Goal: Transaction & Acquisition: Purchase product/service

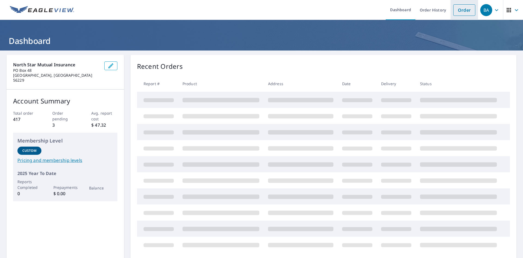
click at [458, 11] on link "Order" at bounding box center [465, 9] width 22 height 11
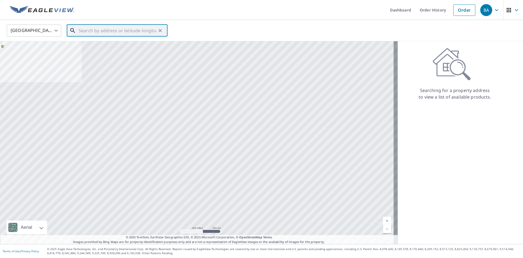
click at [113, 28] on input "text" at bounding box center [118, 30] width 78 height 15
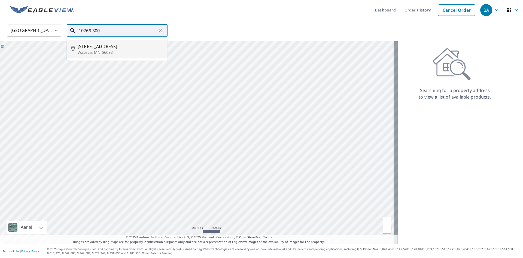
click at [99, 44] on span "[STREET_ADDRESS]" at bounding box center [121, 46] width 86 height 7
type input "[STREET_ADDRESS]"
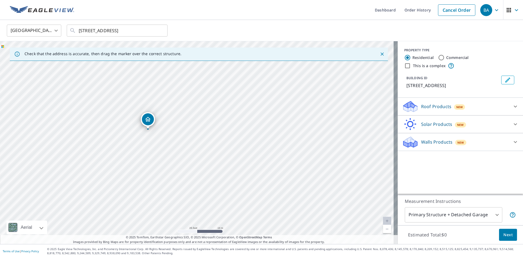
click at [438, 110] on div "Roof Products New" at bounding box center [455, 106] width 107 height 13
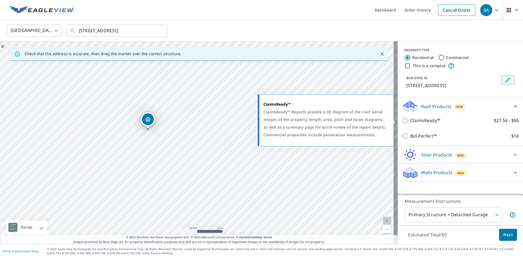
click at [403, 122] on input "ClaimsReady™ $27.56 - $86" at bounding box center [406, 120] width 8 height 7
checkbox input "true"
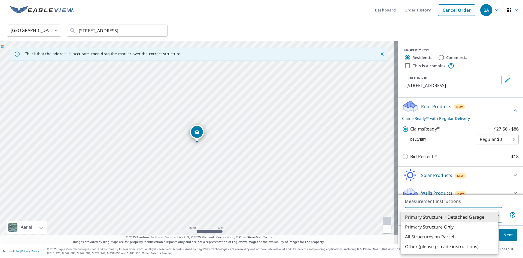
click at [430, 216] on body "BA BA Dashboard Order History Cancel Order BA [GEOGRAPHIC_DATA] [GEOGRAPHIC_DAT…" at bounding box center [261, 129] width 523 height 258
click at [420, 229] on li "Primary Structure Only" at bounding box center [450, 227] width 98 height 10
type input "2"
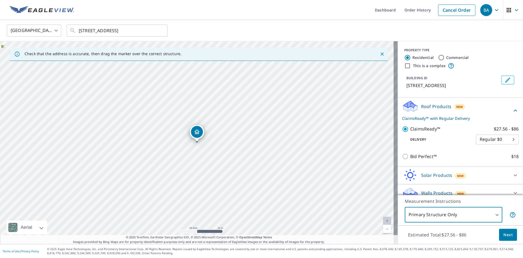
click at [504, 236] on span "Next" at bounding box center [508, 234] width 9 height 7
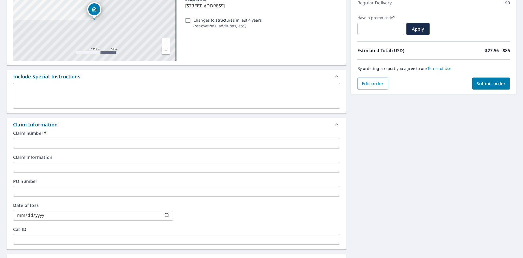
scroll to position [82, 0]
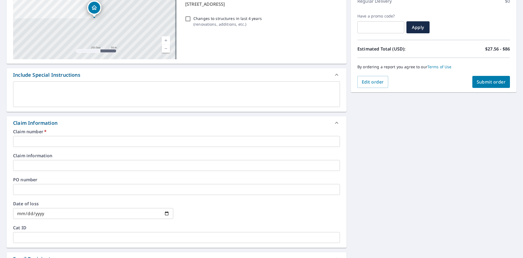
click at [73, 143] on input "text" at bounding box center [176, 141] width 327 height 11
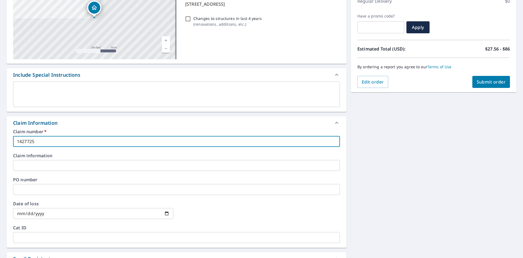
type input "1427725"
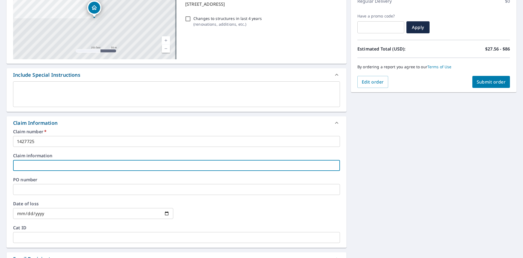
drag, startPoint x: 76, startPoint y: 167, endPoint x: 78, endPoint y: 169, distance: 2.9
click at [76, 167] on input "text" at bounding box center [176, 165] width 327 height 11
type input "hail damage to the roof"
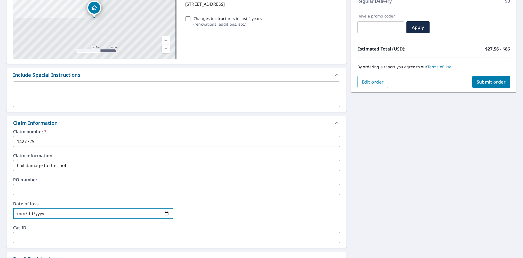
click at [64, 212] on input "date" at bounding box center [93, 213] width 160 height 11
type input "[DATE]"
click at [491, 84] on span "Submit order" at bounding box center [491, 82] width 29 height 6
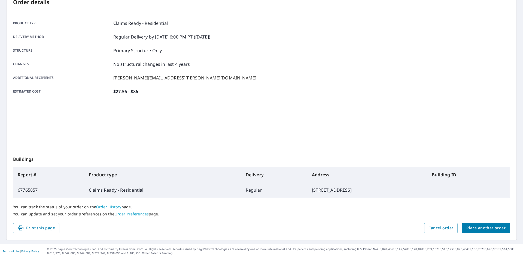
scroll to position [63, 0]
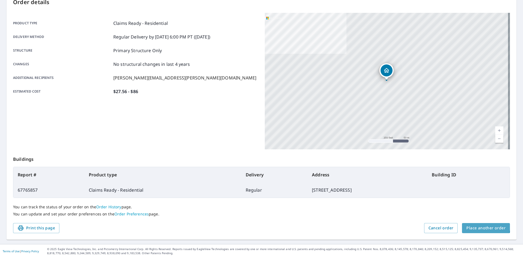
click at [481, 225] on span "Place another order" at bounding box center [486, 227] width 39 height 7
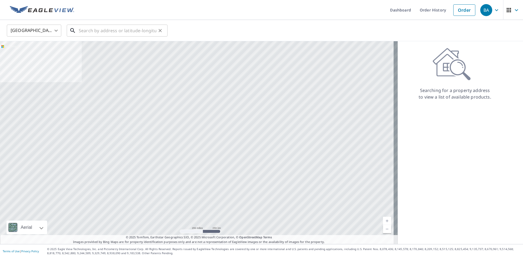
click at [108, 29] on input "text" at bounding box center [118, 30] width 78 height 15
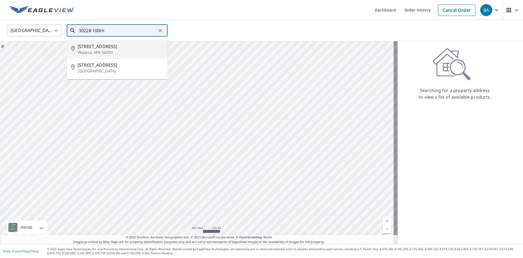
click at [97, 48] on span "[STREET_ADDRESS]" at bounding box center [121, 46] width 86 height 7
type input "[STREET_ADDRESS]"
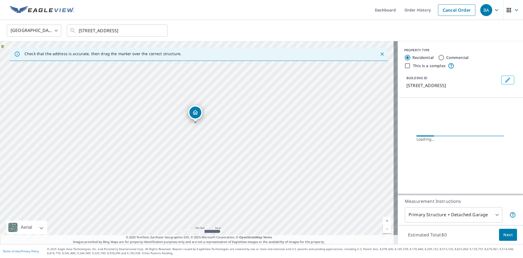
drag, startPoint x: 196, startPoint y: 134, endPoint x: 195, endPoint y: 114, distance: 19.7
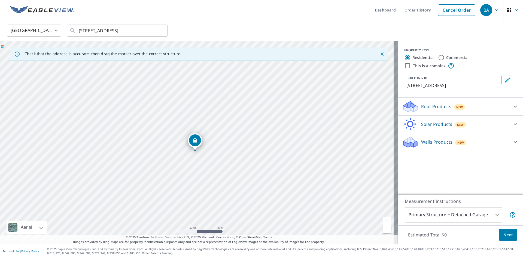
click at [421, 106] on p "Roof Products" at bounding box center [436, 106] width 30 height 7
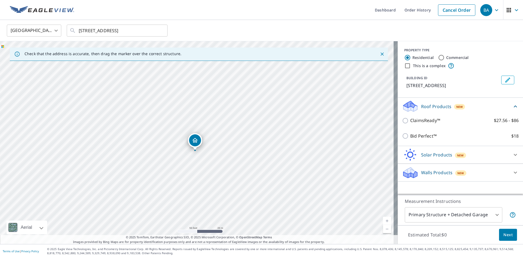
click at [402, 123] on input "ClaimsReady™ $27.56 - $86" at bounding box center [406, 120] width 8 height 7
checkbox input "true"
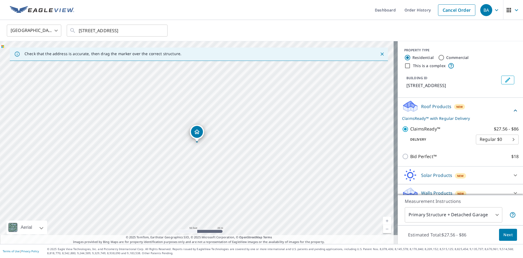
click at [408, 213] on body "BA BA Dashboard Order History Cancel Order BA [GEOGRAPHIC_DATA] [GEOGRAPHIC_DAT…" at bounding box center [261, 129] width 523 height 258
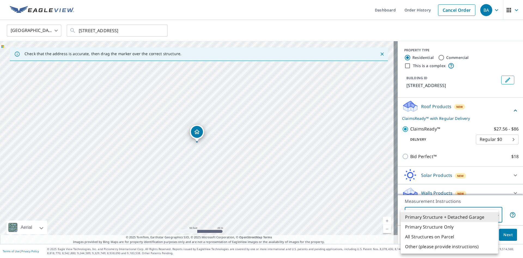
click at [415, 226] on li "Primary Structure Only" at bounding box center [450, 227] width 98 height 10
type input "2"
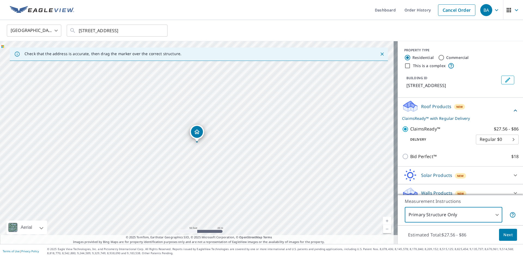
click at [499, 235] on button "Next" at bounding box center [508, 234] width 18 height 12
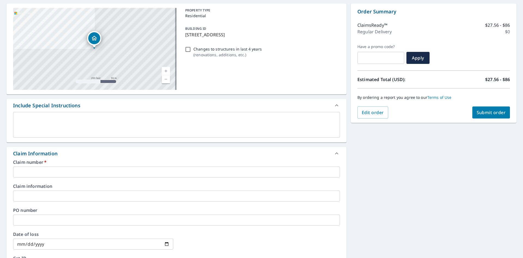
scroll to position [109, 0]
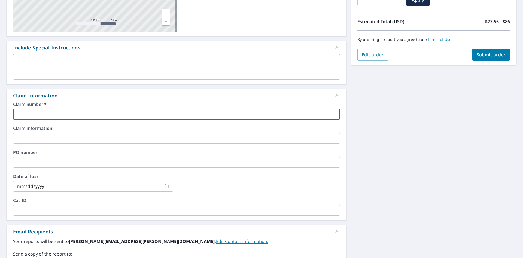
click at [88, 116] on input "text" at bounding box center [176, 113] width 327 height 11
type input "1427725"
click at [70, 138] on input "text" at bounding box center [176, 137] width 327 height 11
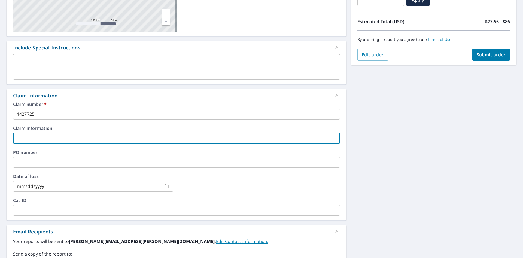
type input "hail damage to the roof"
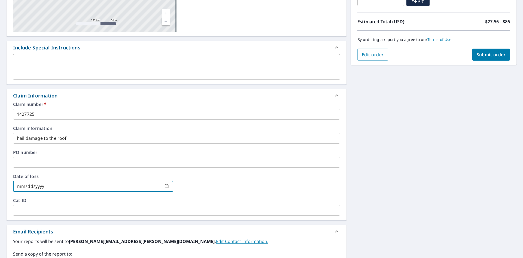
click at [61, 184] on input "date" at bounding box center [93, 185] width 160 height 11
type input "[DATE]"
click at [494, 54] on span "Submit order" at bounding box center [491, 55] width 29 height 6
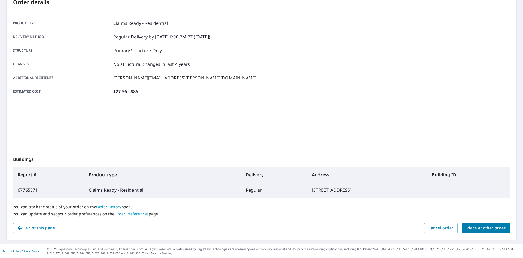
scroll to position [63, 0]
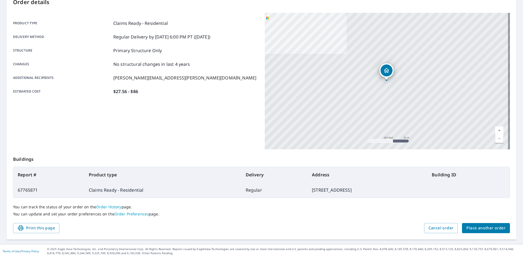
click at [501, 228] on span "Place another order" at bounding box center [486, 227] width 39 height 7
